Goal: Complete application form

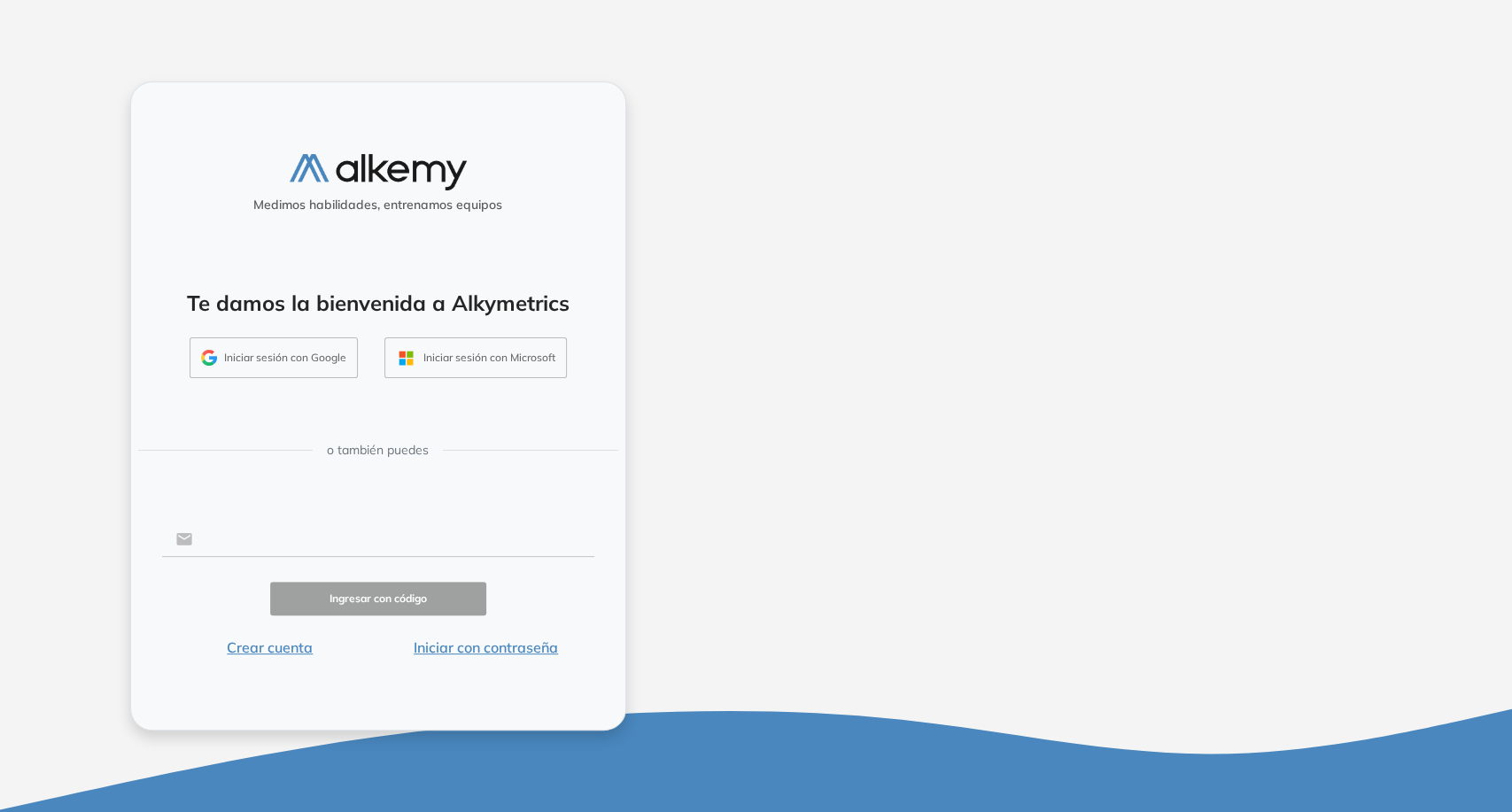
click at [297, 529] on input "text" at bounding box center [393, 539] width 401 height 34
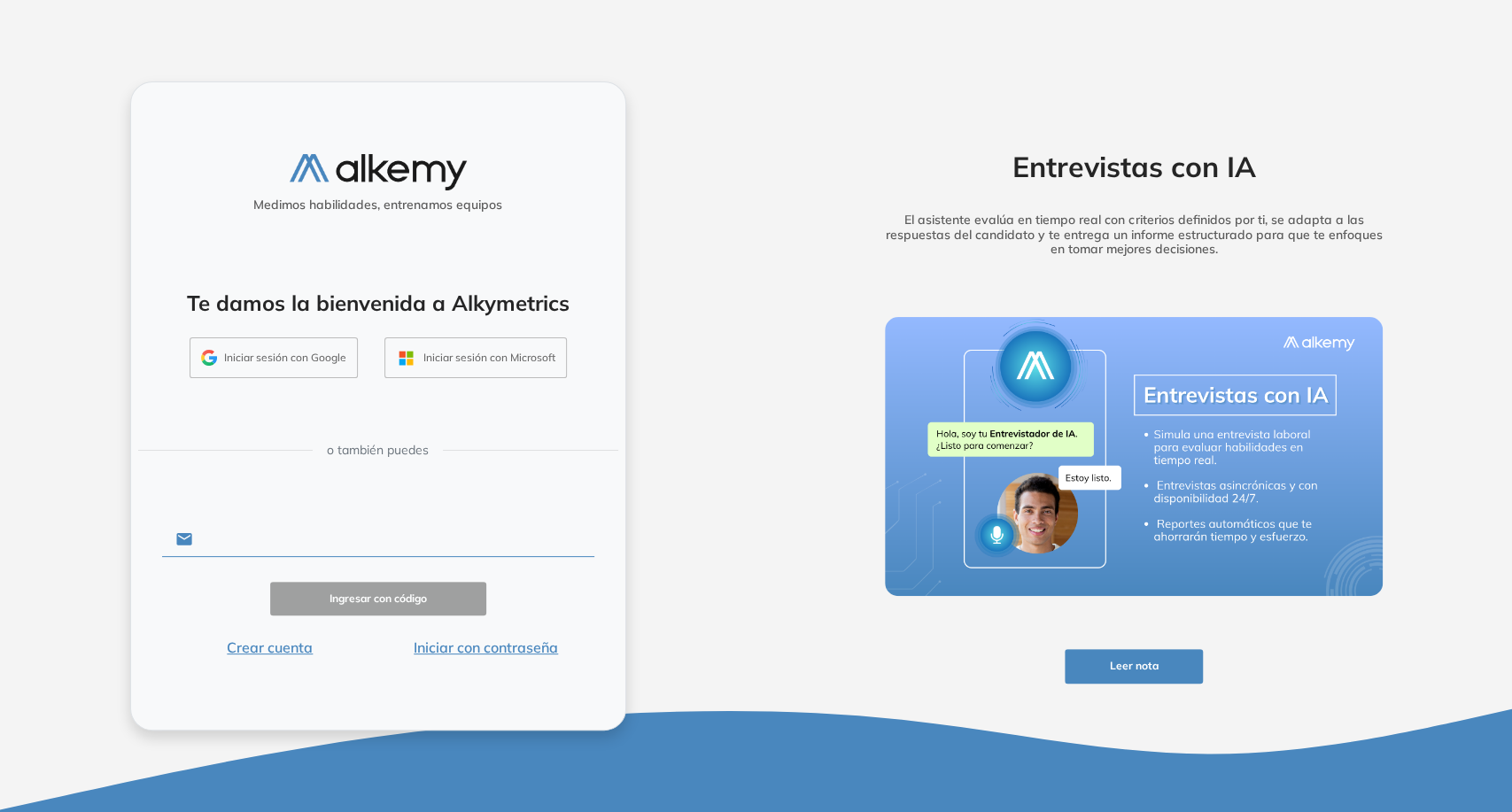
paste input "**********"
type input "**********"
click at [530, 646] on button "Iniciar con contraseña" at bounding box center [486, 647] width 217 height 21
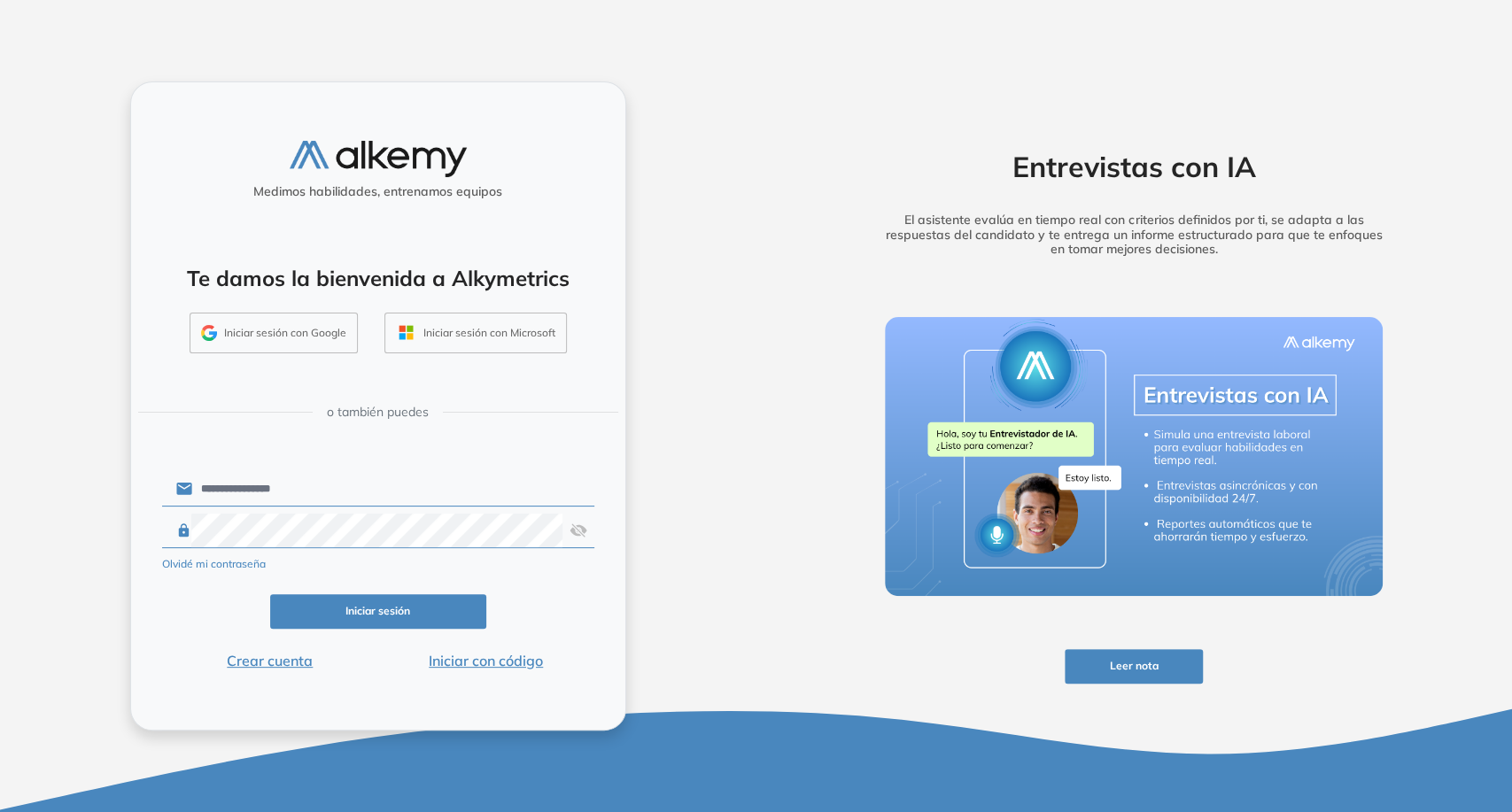
click at [433, 605] on button "Iniciar sesión" at bounding box center [379, 611] width 217 height 35
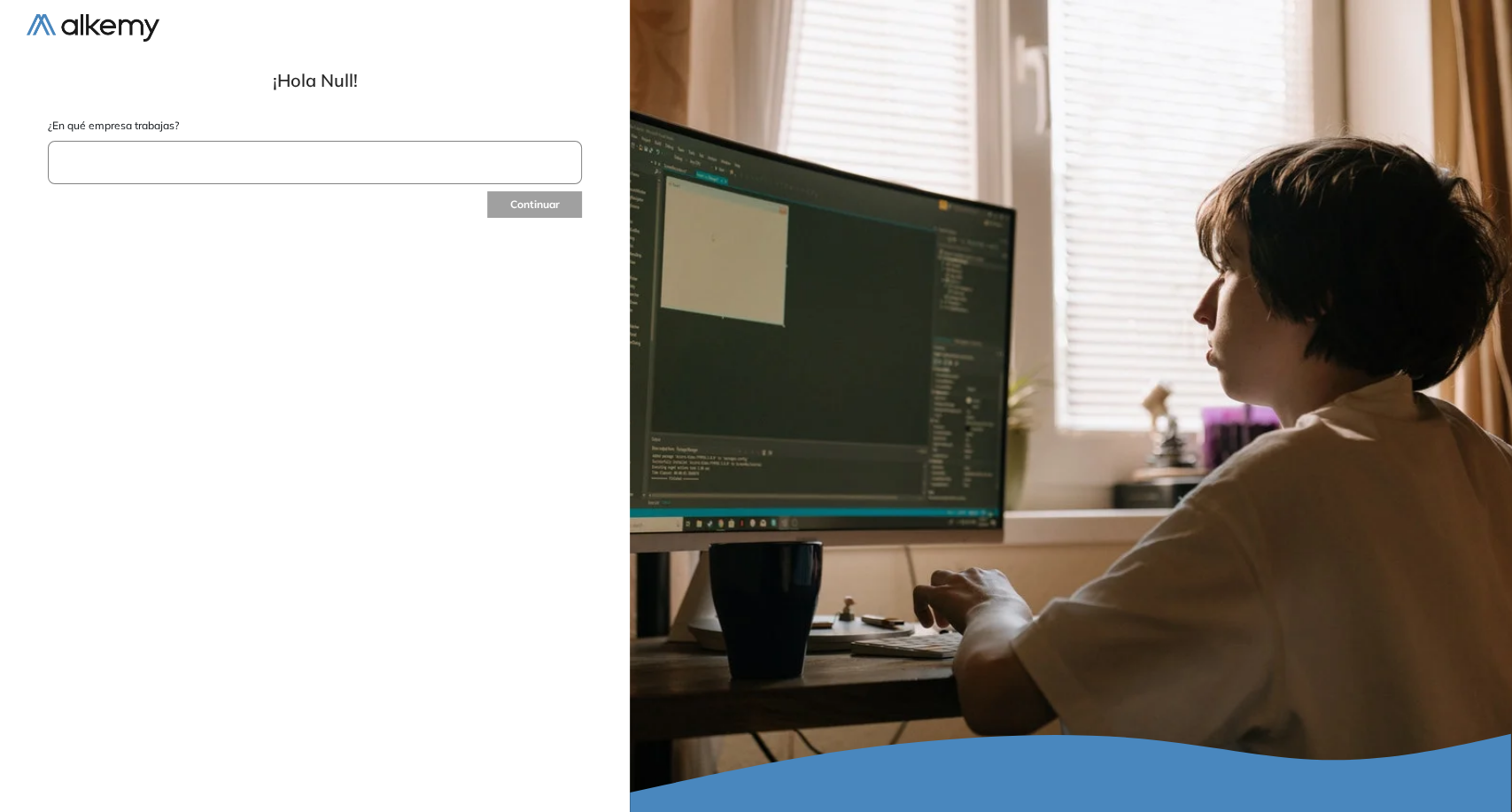
click at [303, 176] on input "text" at bounding box center [315, 162] width 534 height 44
type input "*****"
click at [345, 241] on div at bounding box center [315, 245] width 532 height 26
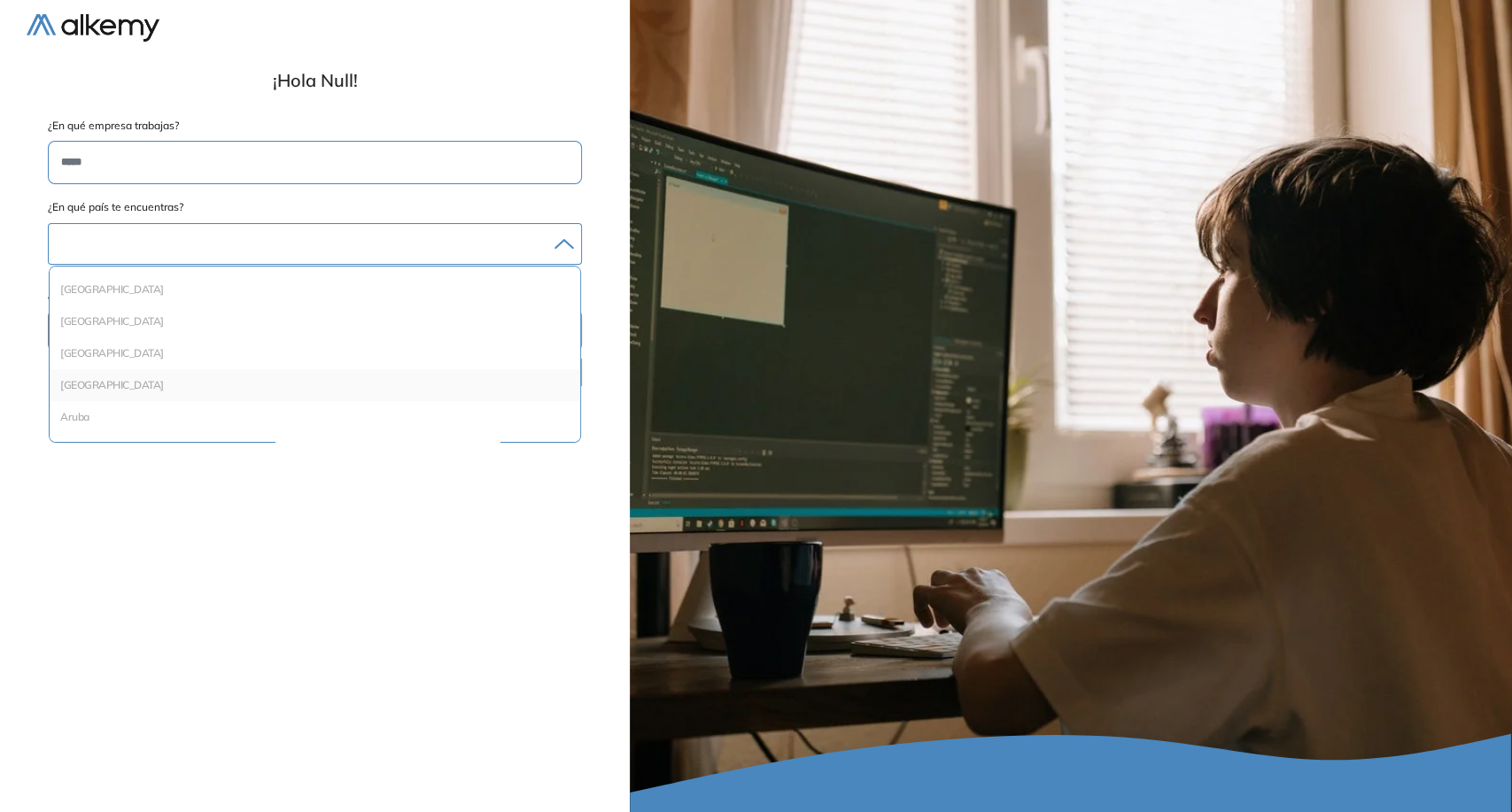
click at [100, 393] on div "[GEOGRAPHIC_DATA]" at bounding box center [315, 385] width 531 height 32
click at [94, 392] on li "[GEOGRAPHIC_DATA]" at bounding box center [315, 385] width 516 height 18
click at [491, 369] on button "Continuar" at bounding box center [533, 375] width 96 height 29
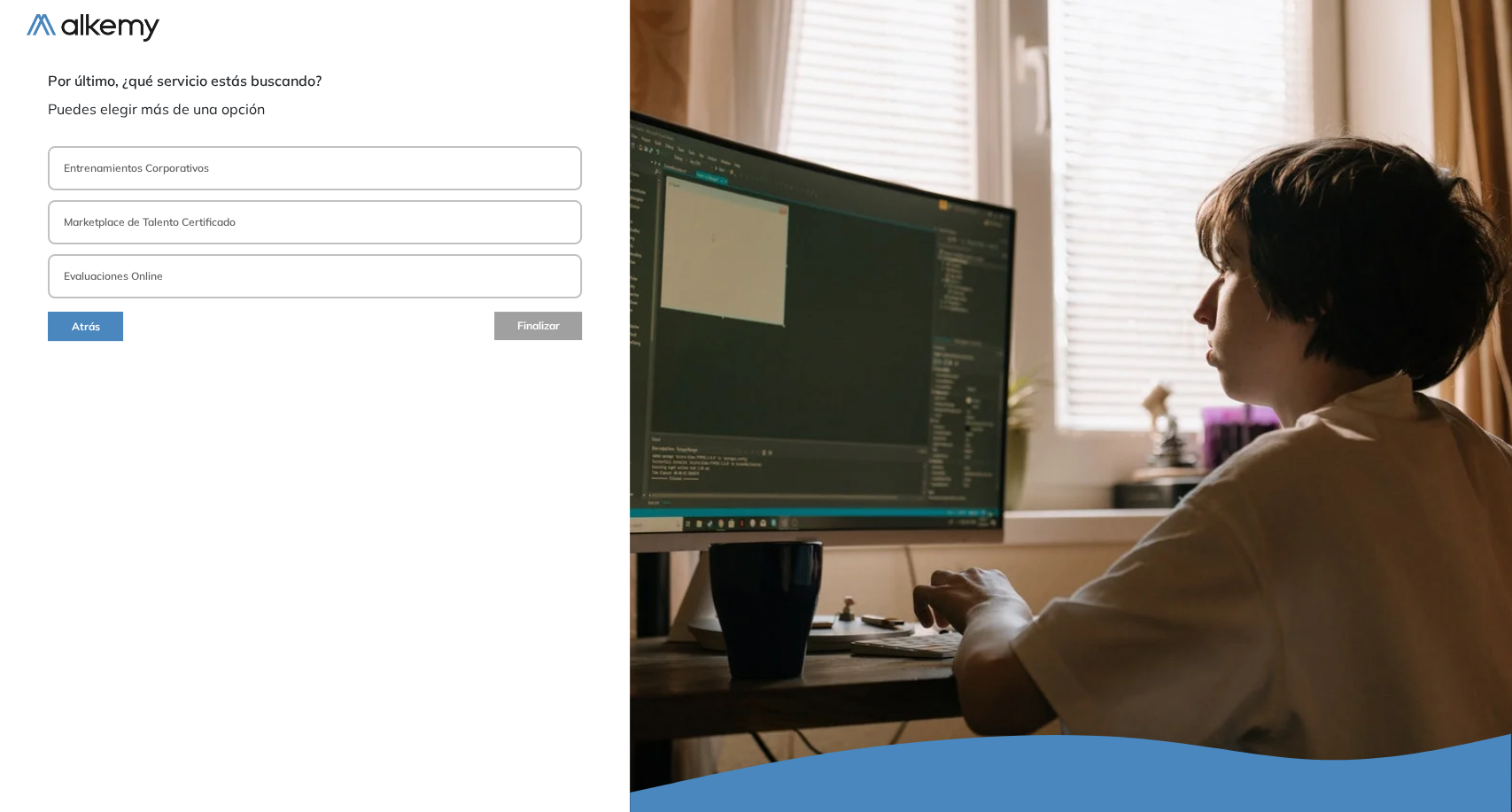
click at [304, 264] on button "Evaluaciones Online" at bounding box center [315, 275] width 534 height 44
click at [539, 322] on span "Finalizar" at bounding box center [538, 328] width 43 height 17
click at [549, 329] on span "Finalizar" at bounding box center [538, 328] width 43 height 17
click at [516, 325] on span "Finalizar" at bounding box center [538, 328] width 43 height 17
click at [105, 19] on img at bounding box center [92, 27] width 133 height 27
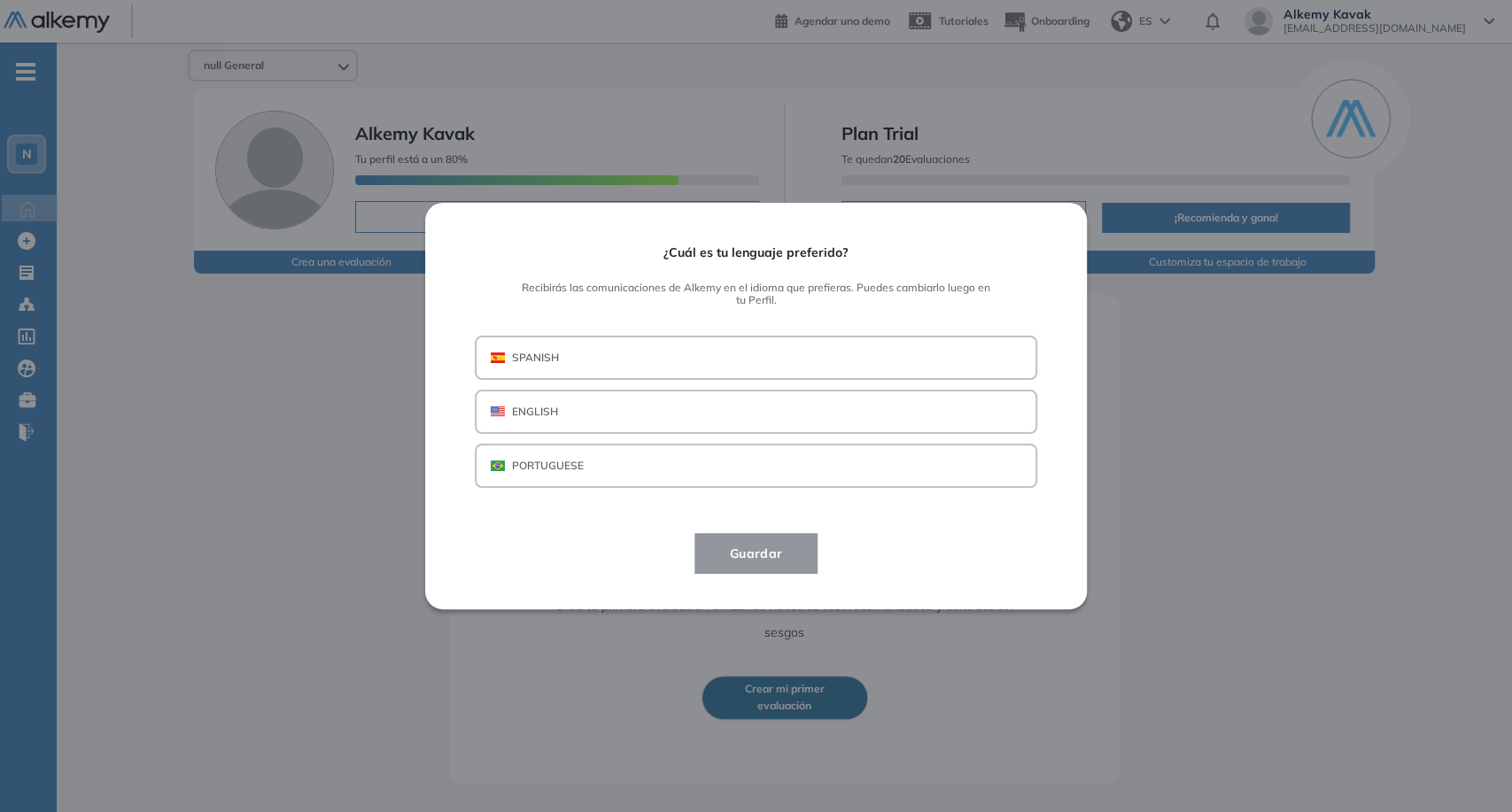
click at [661, 357] on button "SPANISH" at bounding box center [756, 357] width 563 height 44
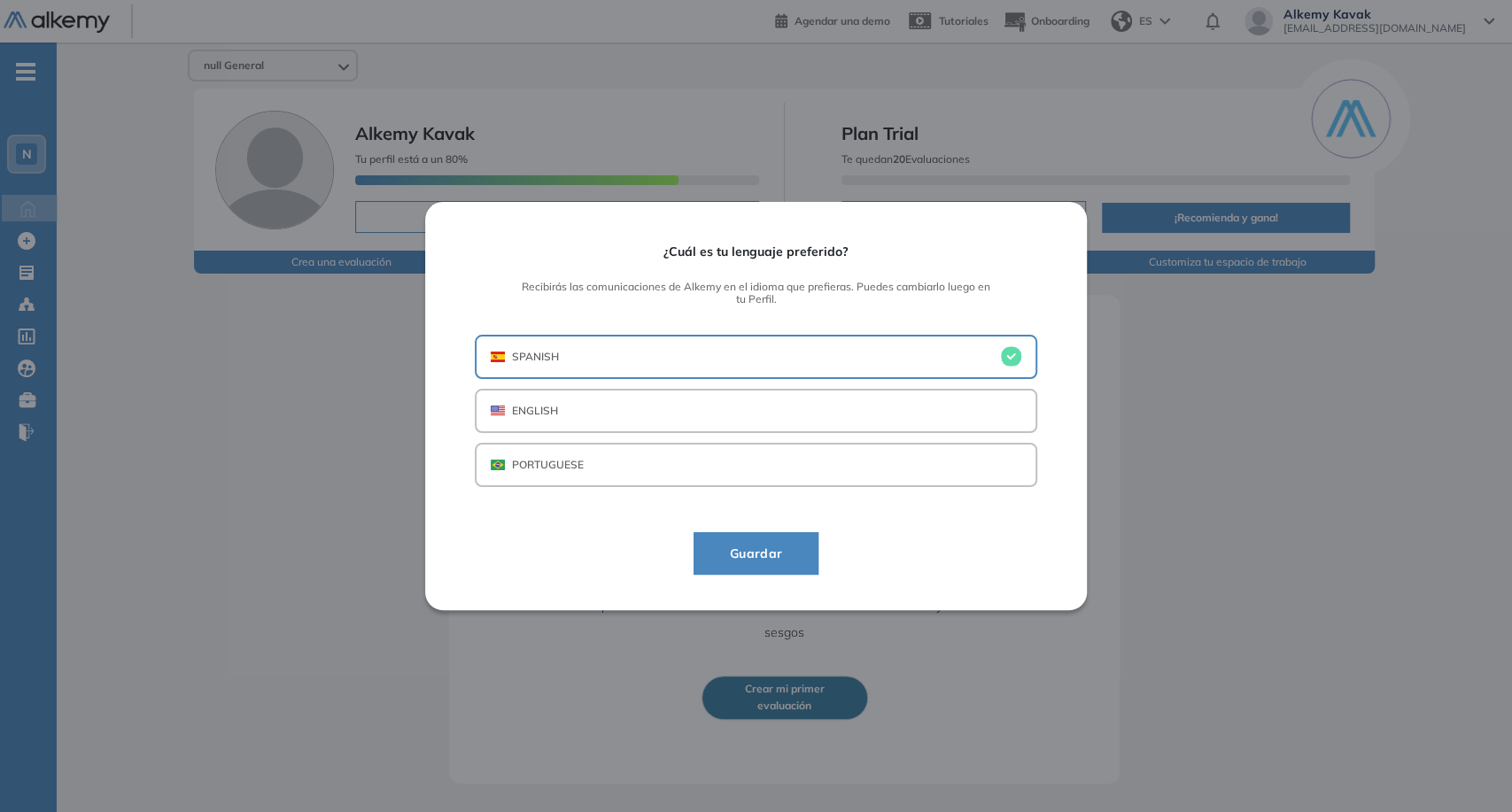
click at [795, 546] on button "Guardar" at bounding box center [756, 553] width 126 height 43
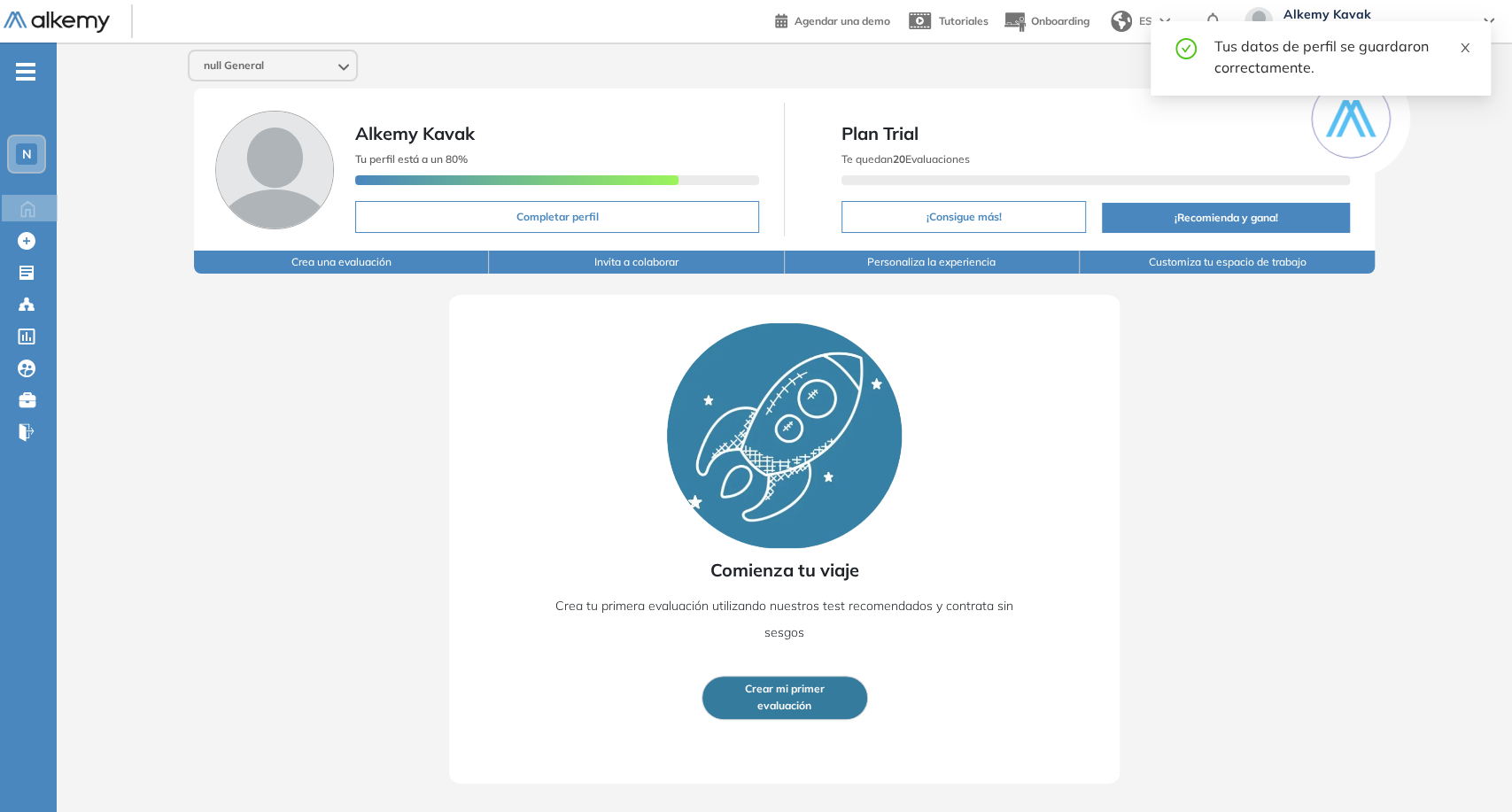
click at [1460, 49] on icon "close" at bounding box center [1464, 48] width 12 height 12
